Goal: Transaction & Acquisition: Subscribe to service/newsletter

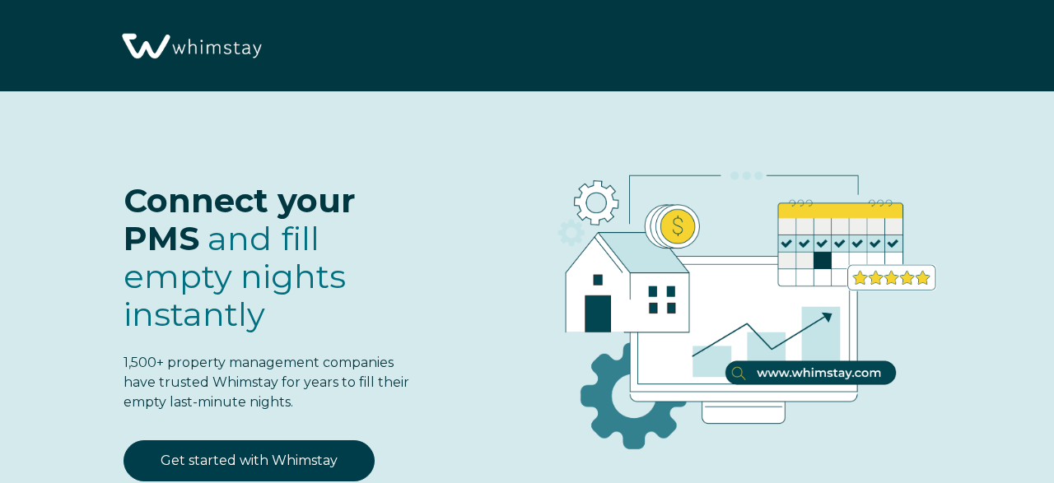
select select "US"
select select "Standard"
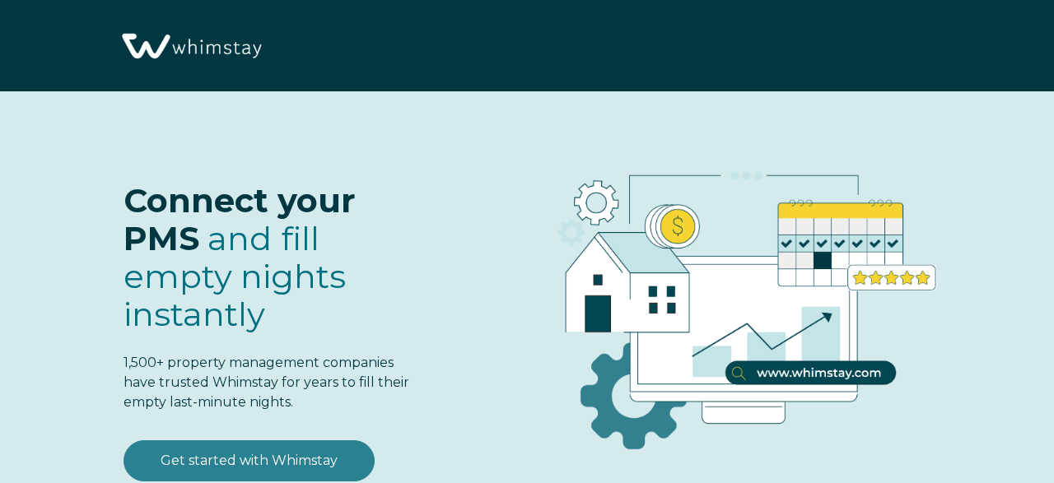
scroll to position [67, 0]
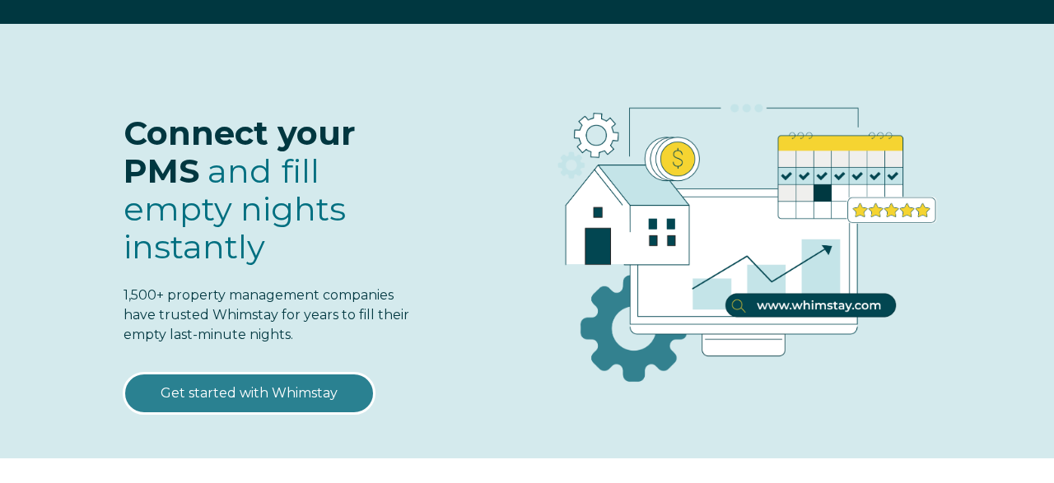
click at [279, 388] on link "Get started with Whimstay" at bounding box center [248, 393] width 251 height 41
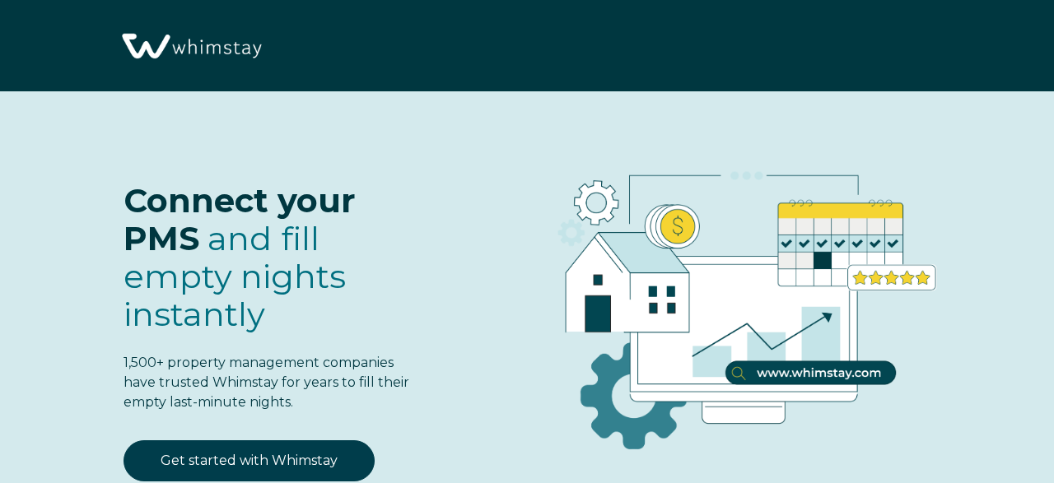
select select "US"
select select "Standard"
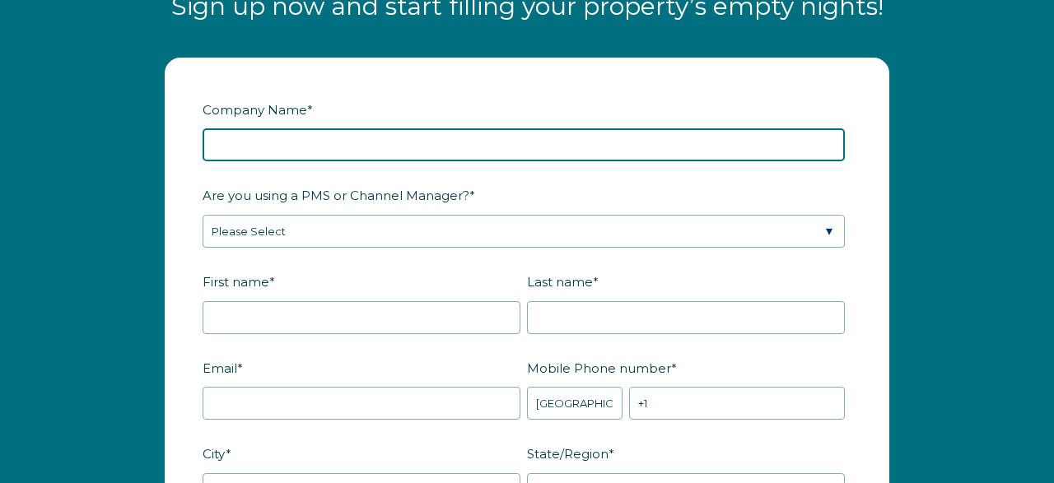
click at [307, 149] on input "Company Name *" at bounding box center [523, 144] width 642 height 33
type input "Test Hostfully Property Syncing"
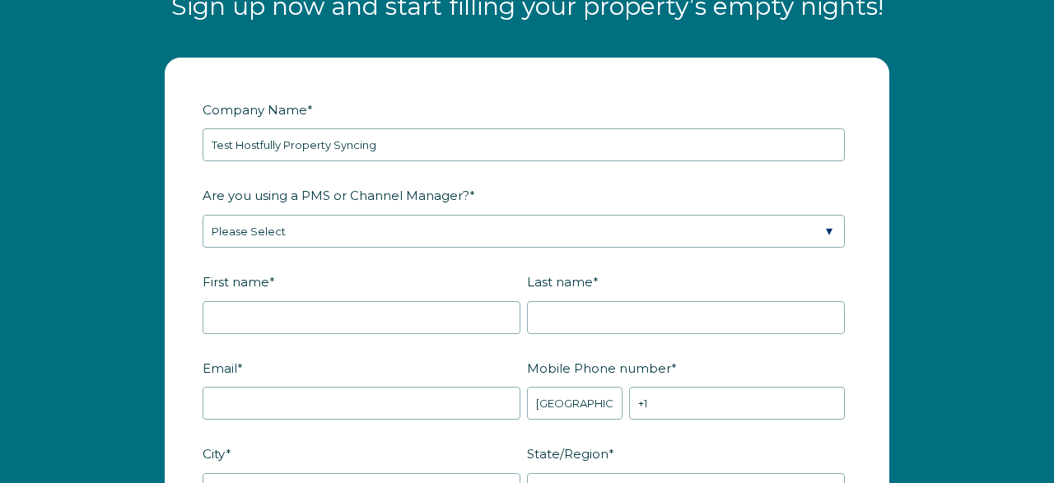
click at [403, 211] on div "Are you using a PMS or Channel Manager? * Please Select Barefoot BookingPal Boo…" at bounding box center [526, 214] width 649 height 67
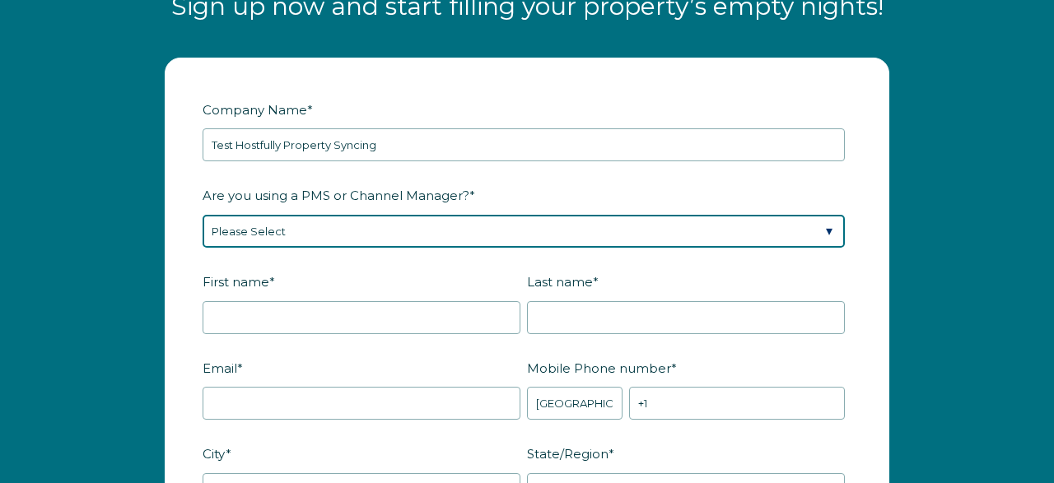
select select "Hostfully"
click option "Hostfully" at bounding box center [0, 0] width 0 height 0
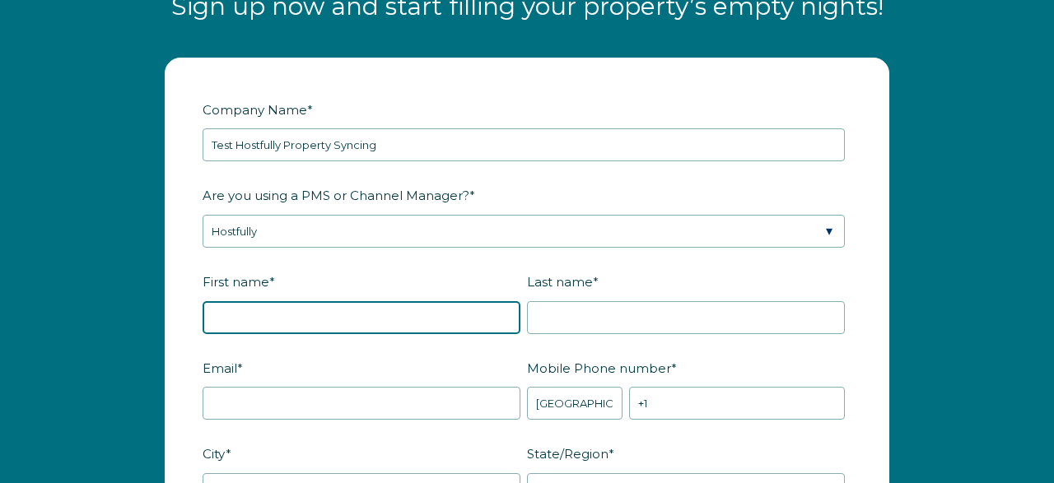
click at [313, 309] on input "First name *" at bounding box center [361, 317] width 318 height 33
type input "[PERSON_NAME]"
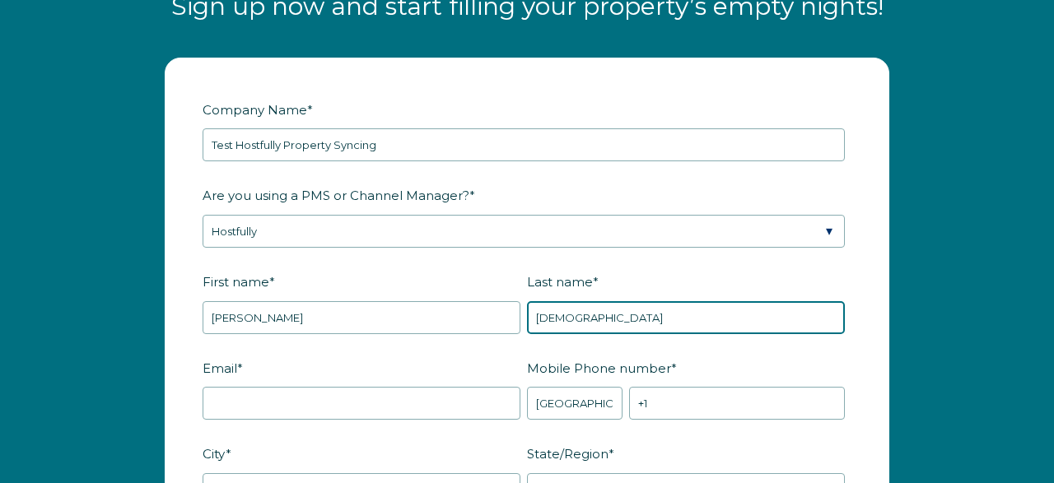
type input "[DEMOGRAPHIC_DATA]"
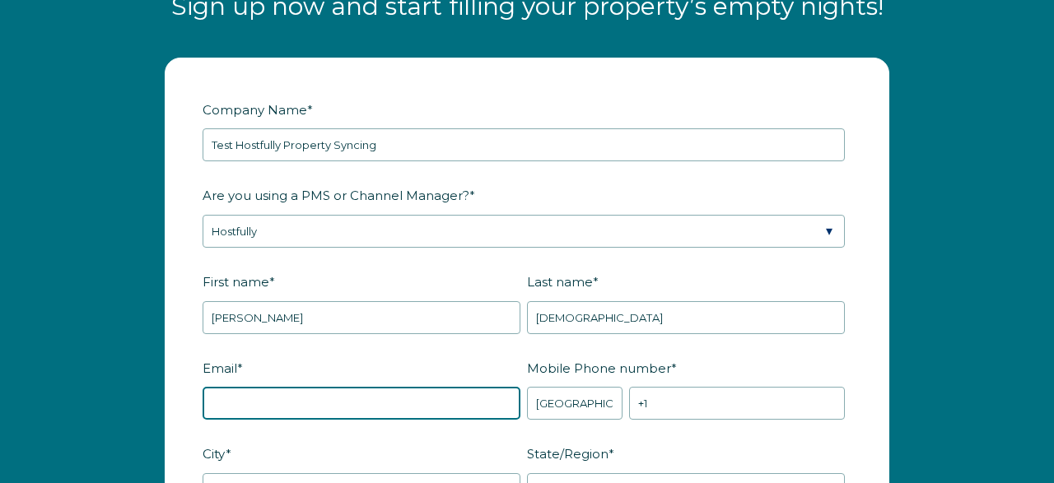
paste input "[PERSON_NAME][EMAIL_ADDRESS][DOMAIN_NAME]"
type input "[PERSON_NAME][EMAIL_ADDRESS][DOMAIN_NAME]"
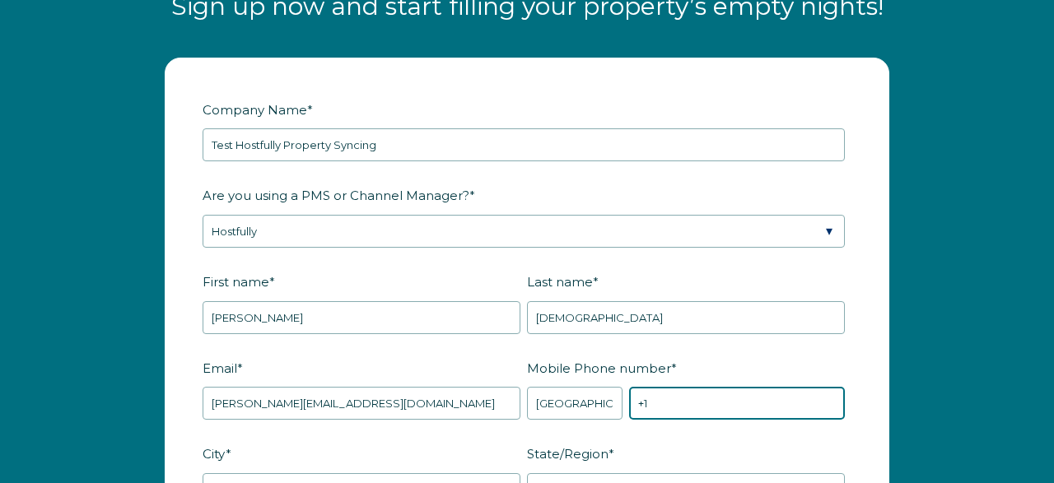
click at [685, 406] on input "+1" at bounding box center [737, 403] width 216 height 33
paste input "7019976600"
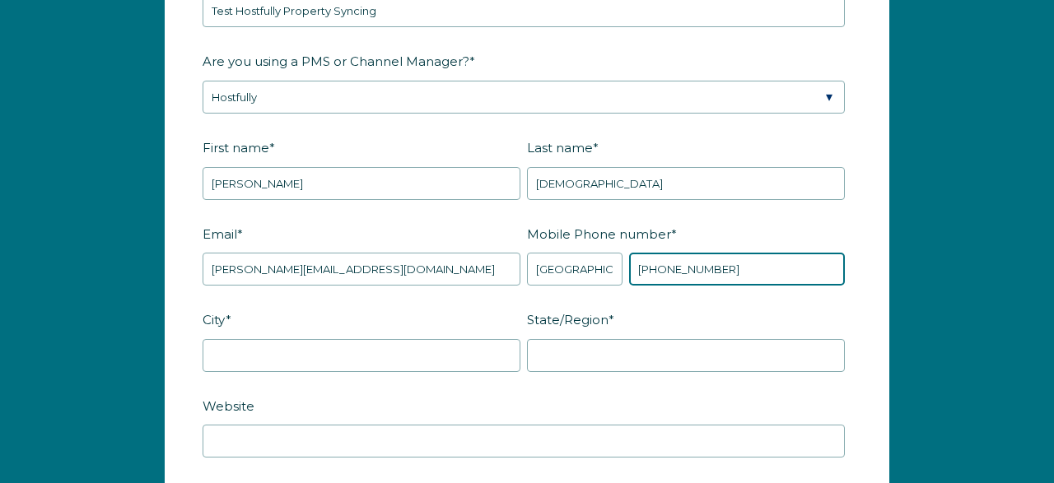
scroll to position [2036, 0]
type input "[PHONE_NUMBER]"
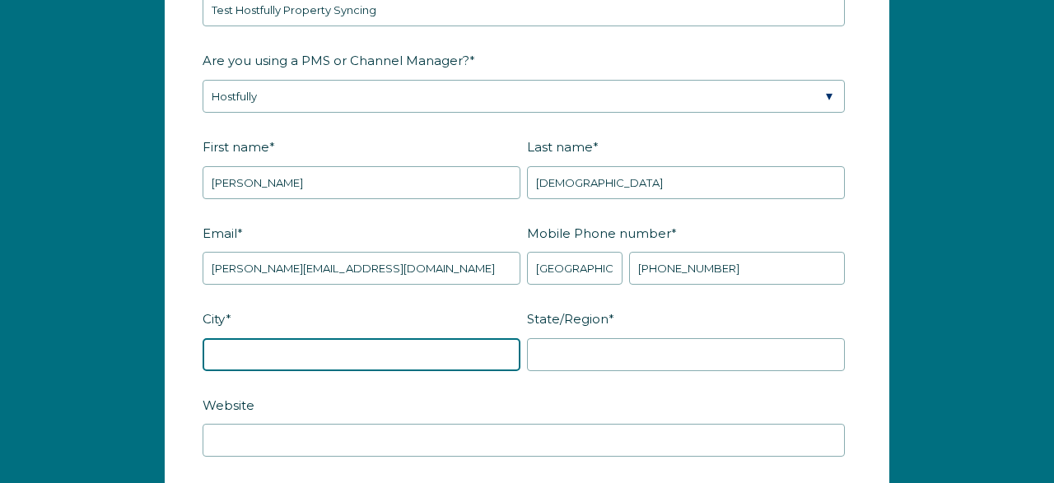
click at [342, 350] on input "City *" at bounding box center [361, 354] width 318 height 33
type input "[US_STATE]"
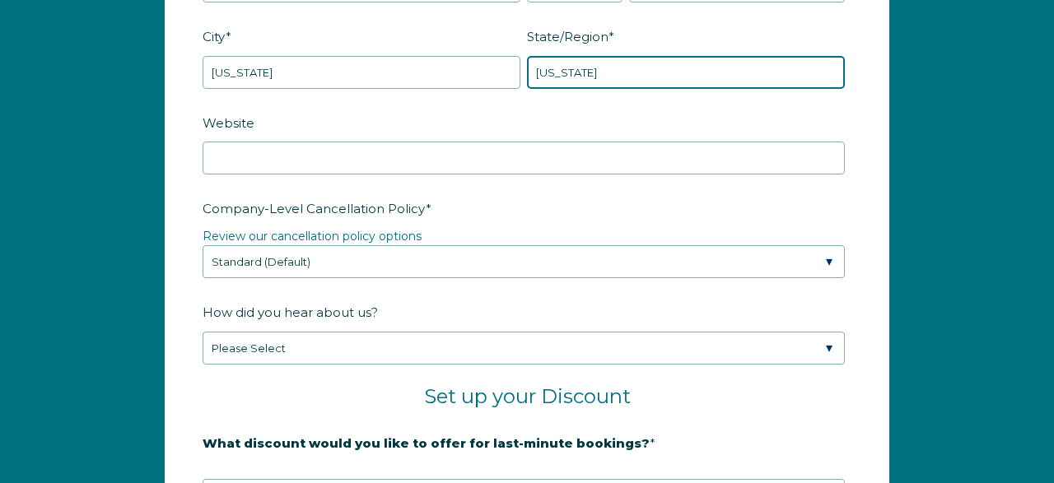
scroll to position [2326, 0]
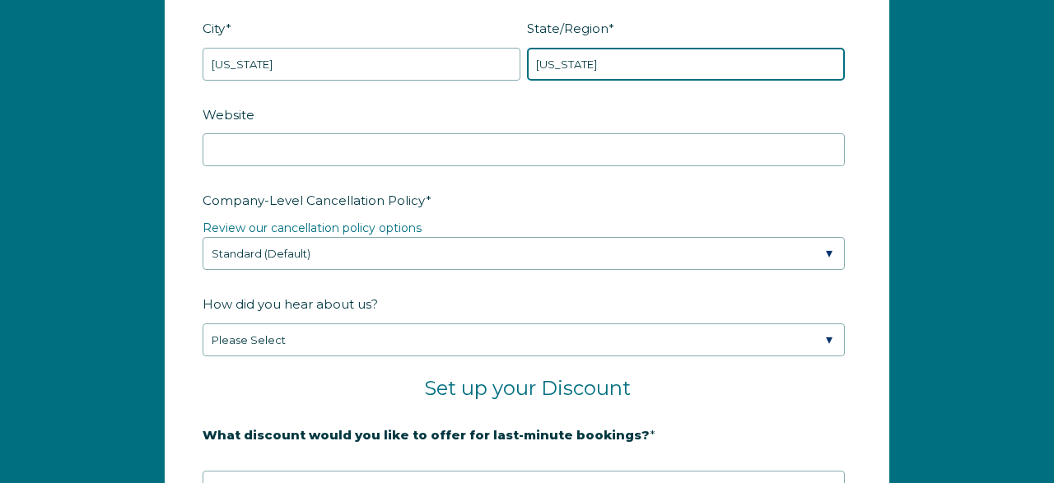
type input "[US_STATE]"
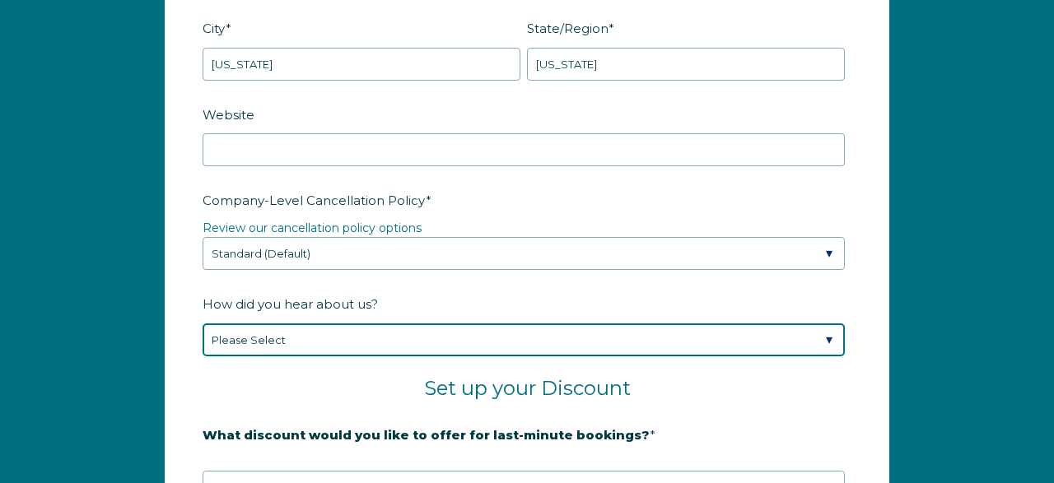
click at [202, 323] on select "Please Select Found Whimstay through a Google search Spoke to a Whimstay salesp…" at bounding box center [523, 339] width 642 height 33
select select "Google Search"
click option "Found Whimstay through a Google search" at bounding box center [0, 0] width 0 height 0
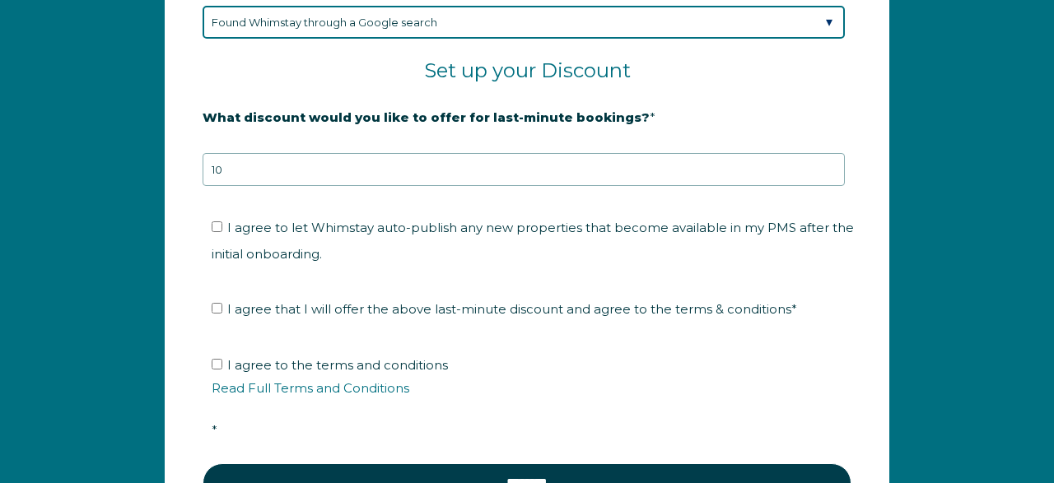
scroll to position [2646, 0]
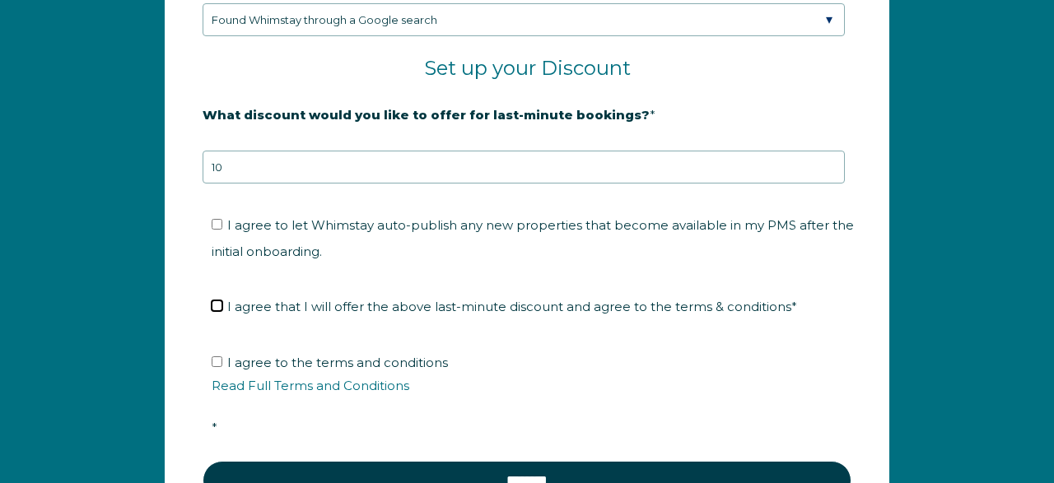
click at [218, 300] on input "I agree that I will offer the above last-minute discount and agree to the terms…" at bounding box center [217, 305] width 11 height 11
checkbox input "true"
click at [219, 356] on input "I agree to the terms and conditions Read Full Terms and Conditions *" at bounding box center [217, 361] width 11 height 11
checkbox input "true"
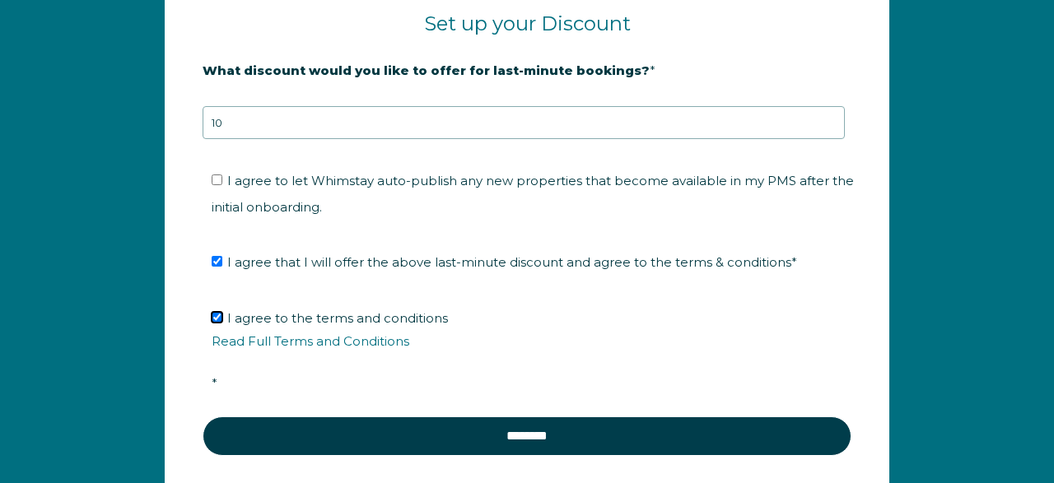
scroll to position [2697, 0]
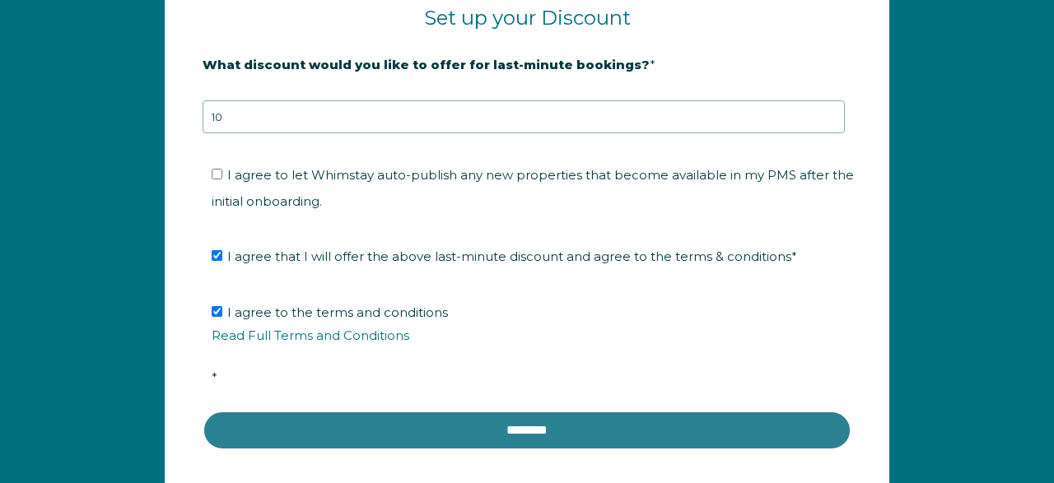
click at [439, 420] on input "********" at bounding box center [526, 431] width 649 height 40
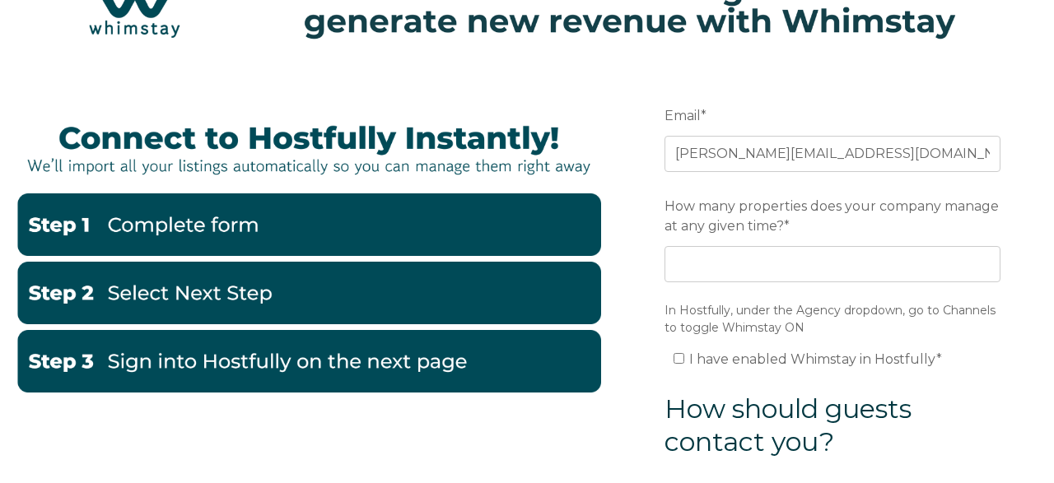
scroll to position [91, 0]
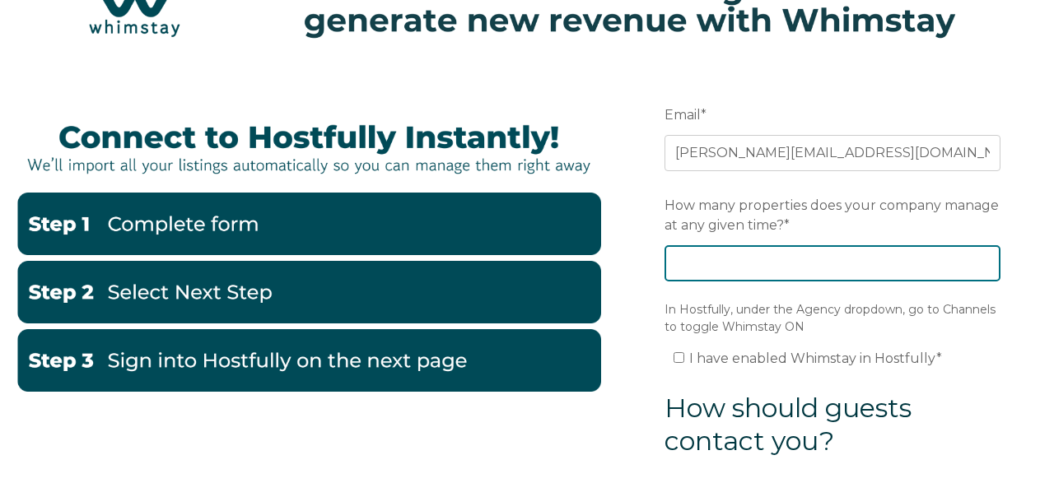
click at [739, 277] on input "How many properties does your company manage at any given time? *" at bounding box center [832, 263] width 336 height 36
type input "8"
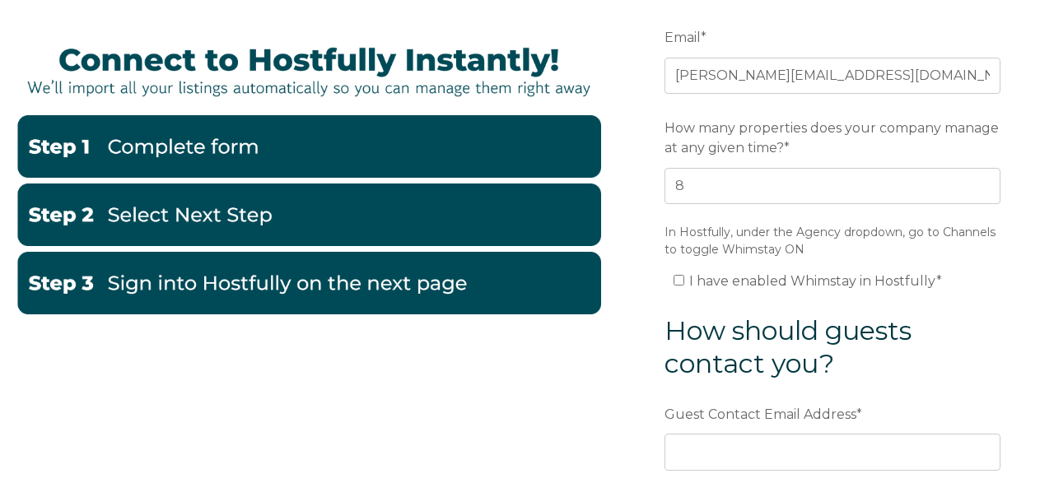
scroll to position [170, 0]
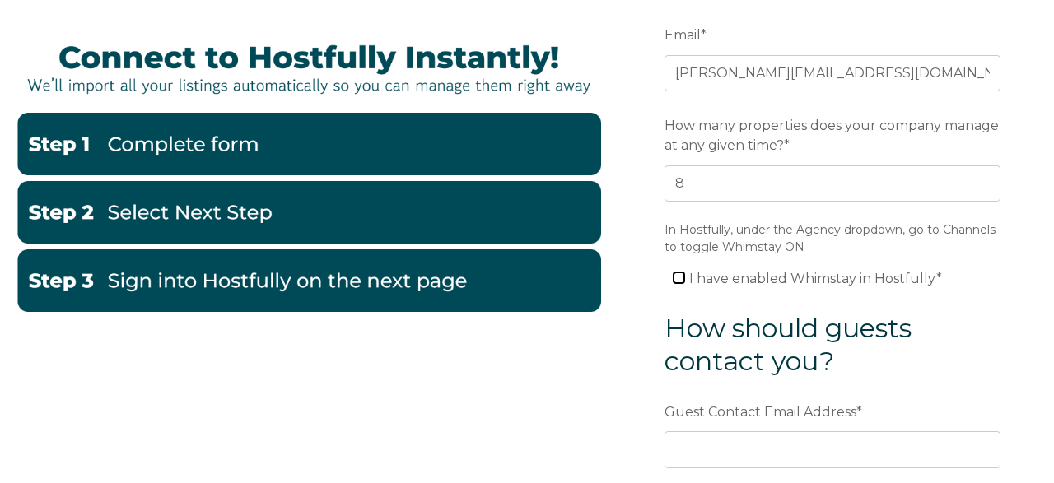
click at [677, 272] on input "I have enabled Whimstay in Hostfully *" at bounding box center [678, 277] width 11 height 11
checkbox input "true"
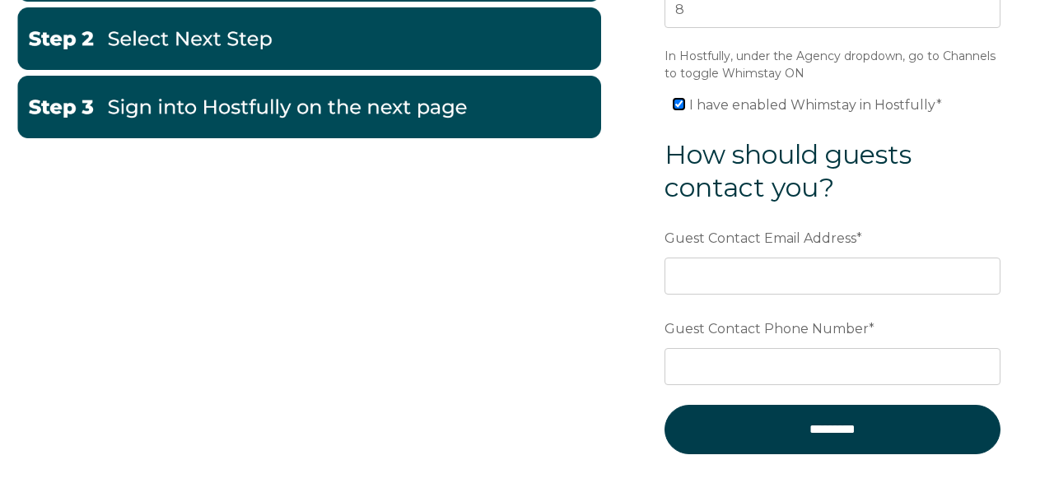
scroll to position [350, 0]
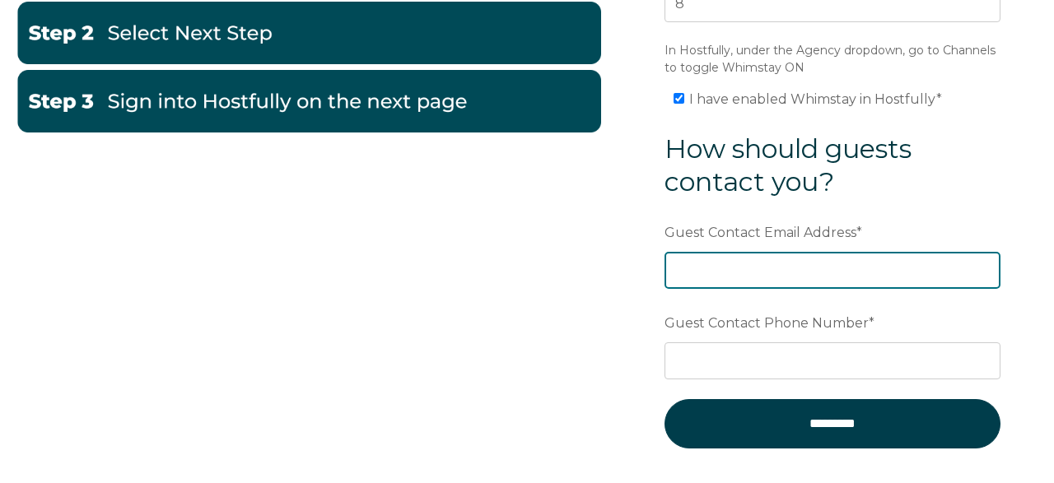
click at [711, 270] on input "Guest Contact Email Address *" at bounding box center [832, 270] width 336 height 36
paste input "[PERSON_NAME][EMAIL_ADDRESS][DOMAIN_NAME]"
type input "[PERSON_NAME][EMAIL_ADDRESS][DOMAIN_NAME]"
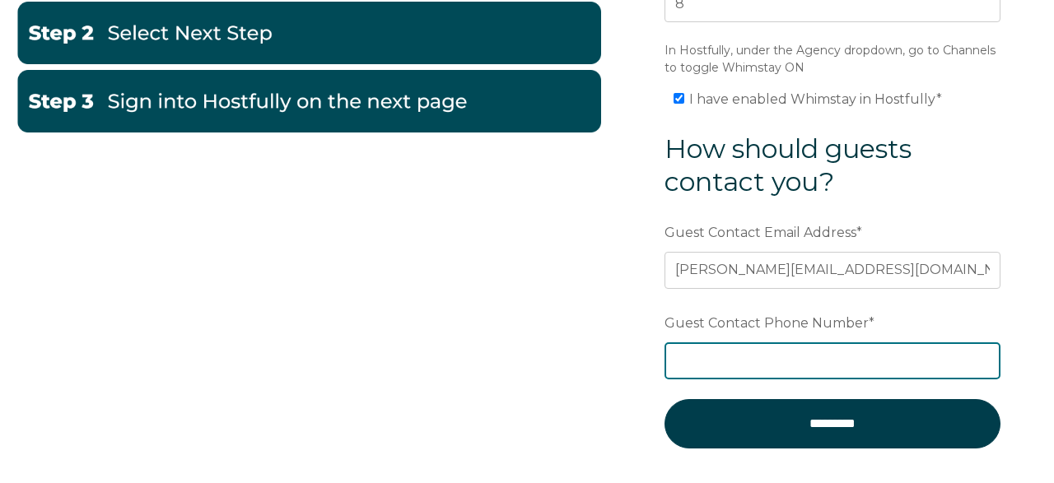
click at [711, 356] on input "Guest Contact Phone Number *" at bounding box center [832, 360] width 336 height 36
paste input "+17019976600"
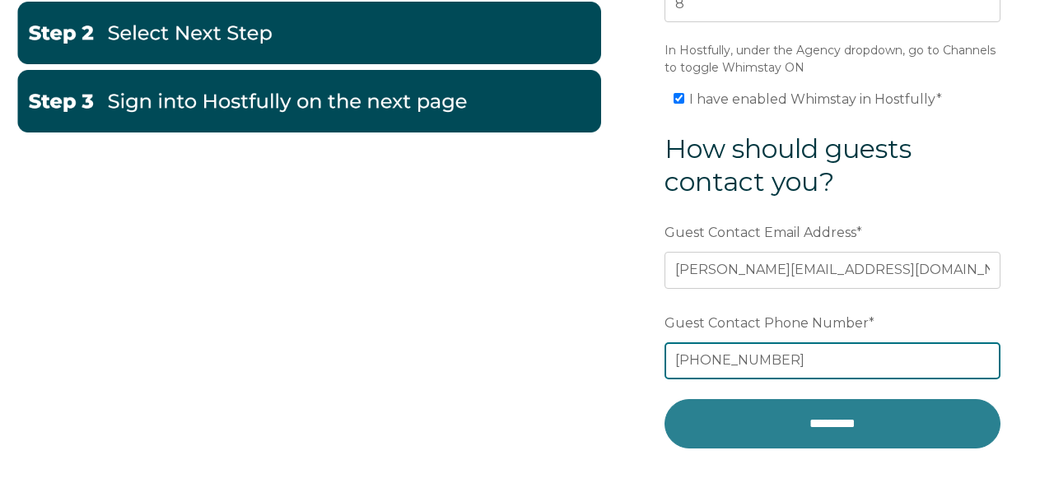
type input "+17019976600"
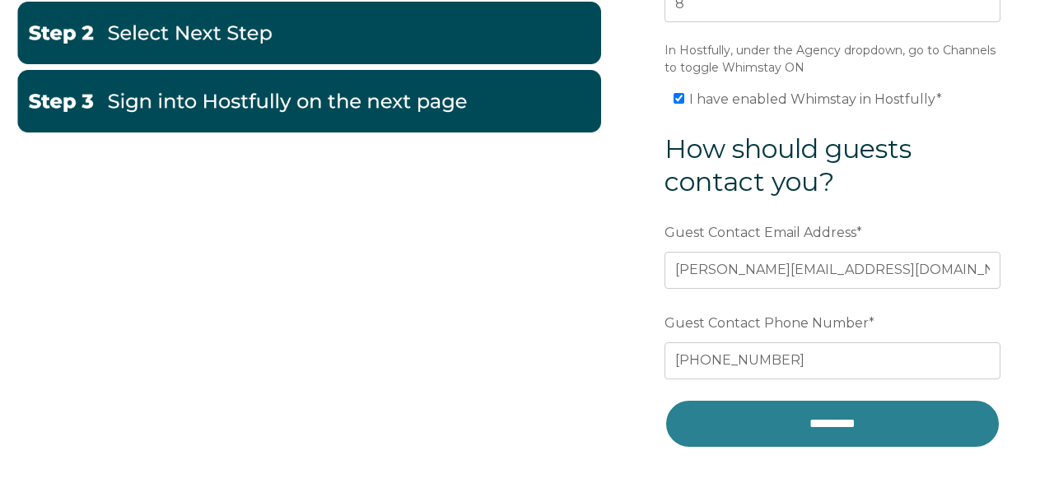
click at [845, 442] on input "*********" at bounding box center [832, 423] width 336 height 49
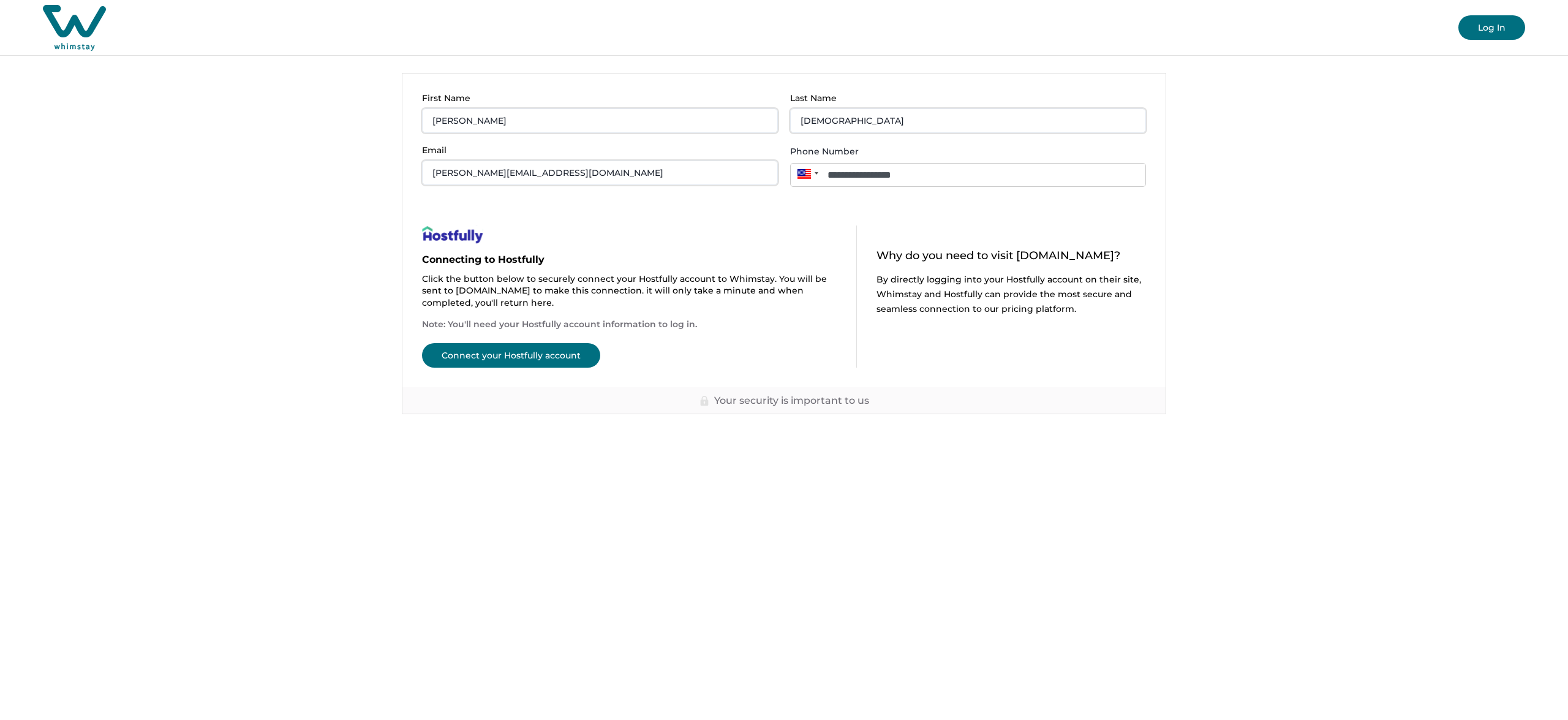
click at [516, 355] on button "Connect your Hostfully account" at bounding box center [511, 355] width 179 height 25
